Goal: Transaction & Acquisition: Purchase product/service

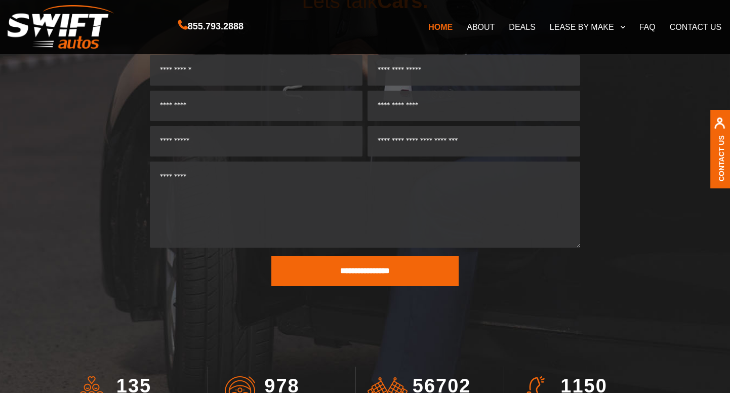
scroll to position [2801, 0]
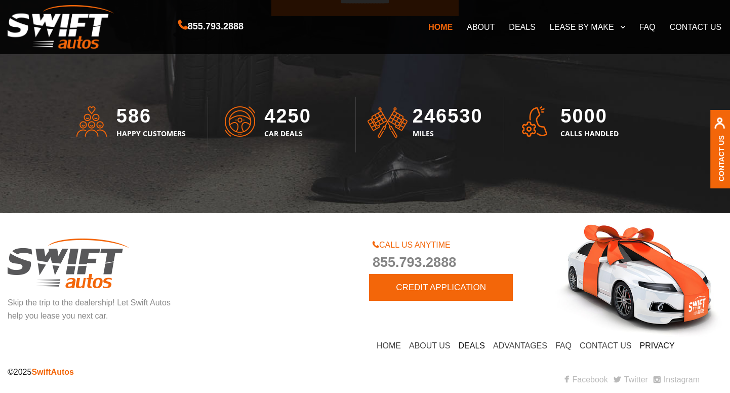
click at [326, 366] on p "©2025 SwiftAutos" at bounding box center [183, 372] width 350 height 13
click at [324, 366] on p "©2025 SwiftAutos" at bounding box center [183, 372] width 350 height 13
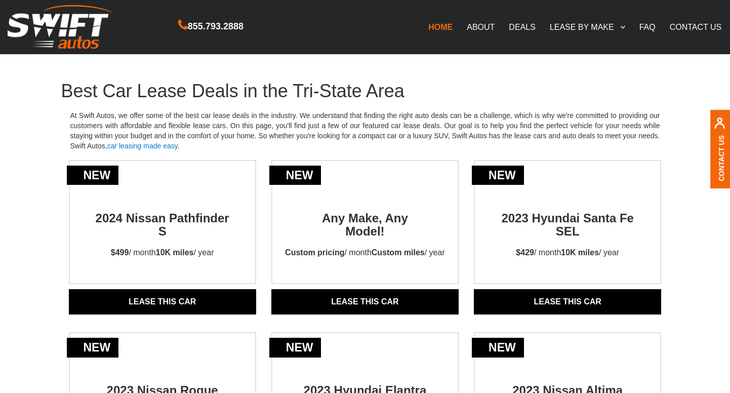
scroll to position [152, 0]
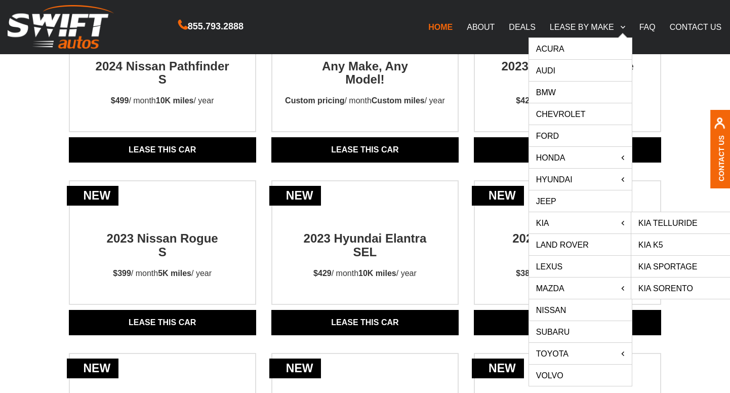
click at [670, 217] on link "Kia Telluride" at bounding box center [682, 222] width 103 height 21
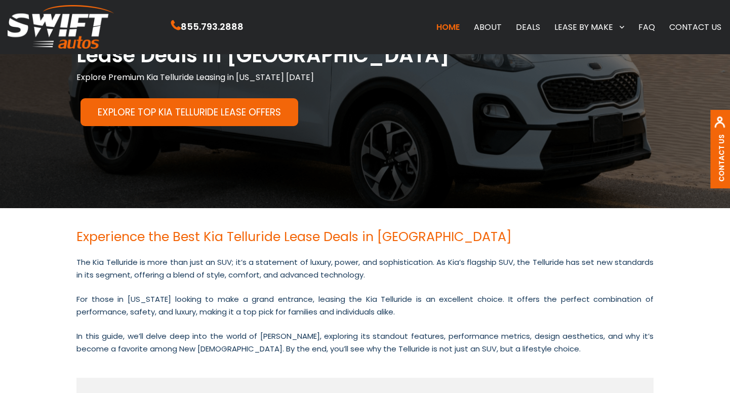
click at [141, 112] on link "Explore Top Kia Telluride Lease Offers" at bounding box center [190, 112] width 218 height 28
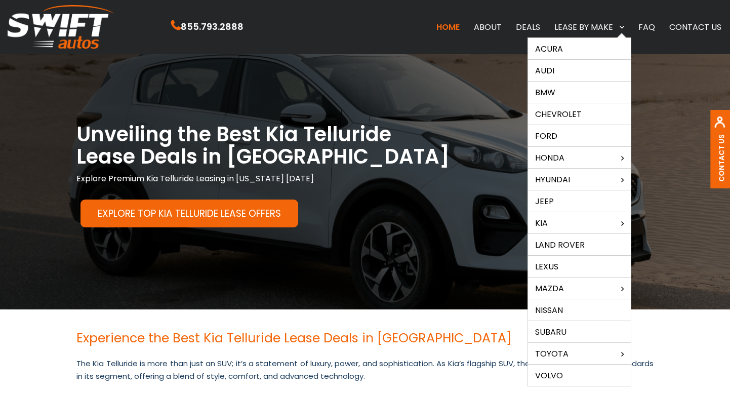
click at [583, 265] on link "Lexus" at bounding box center [579, 266] width 103 height 21
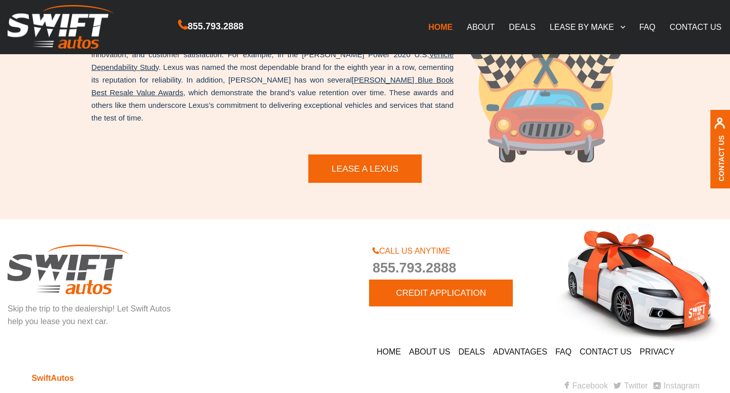
scroll to position [1882, 0]
